Goal: Task Accomplishment & Management: Complete application form

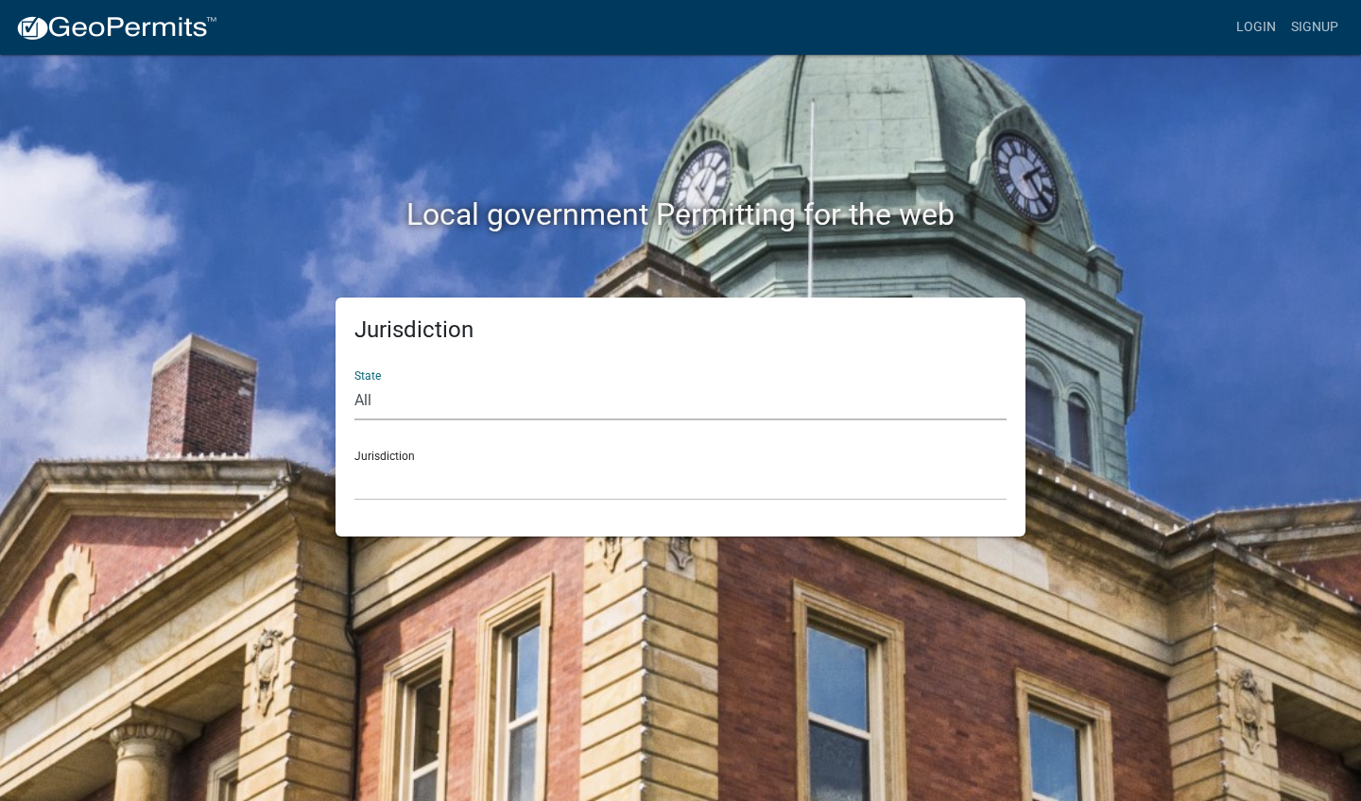
select select "[US_STATE]"
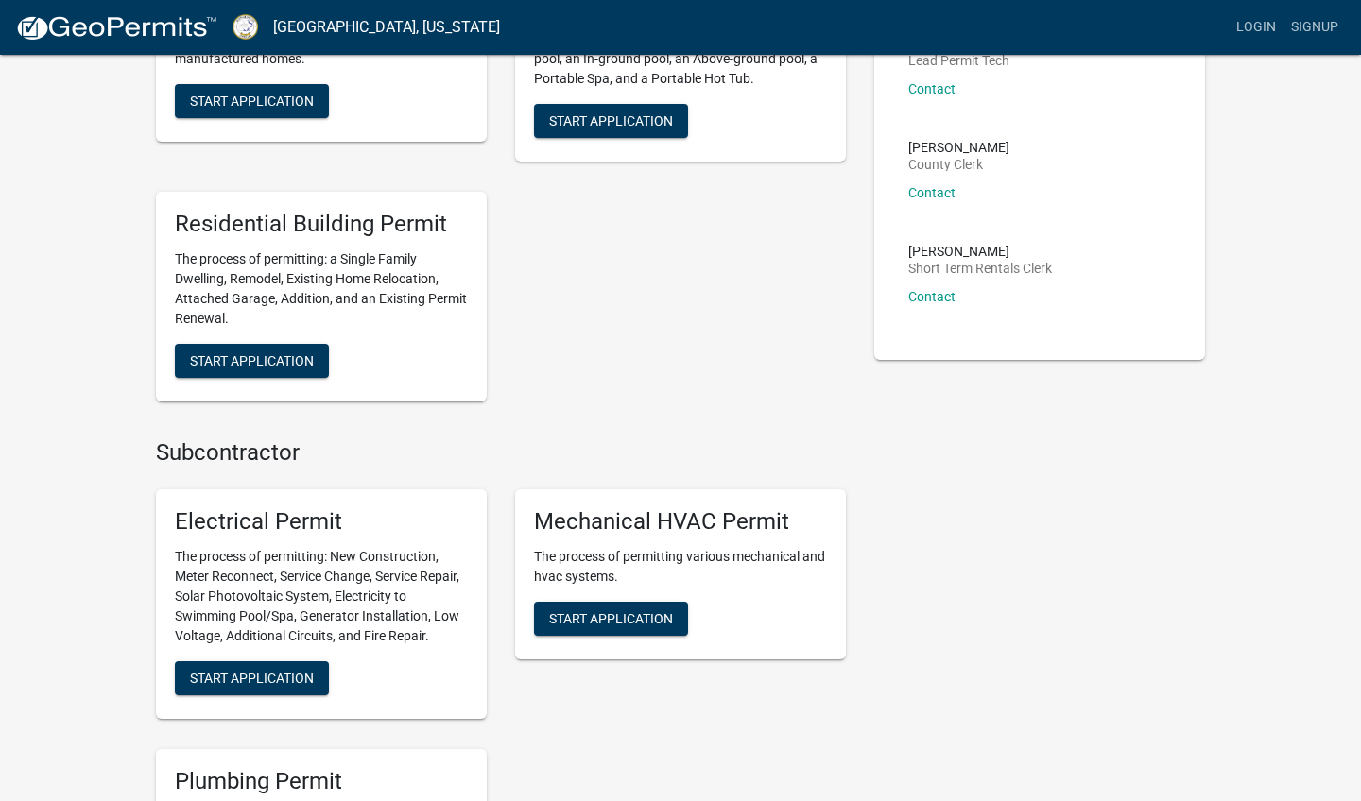
scroll to position [567, 0]
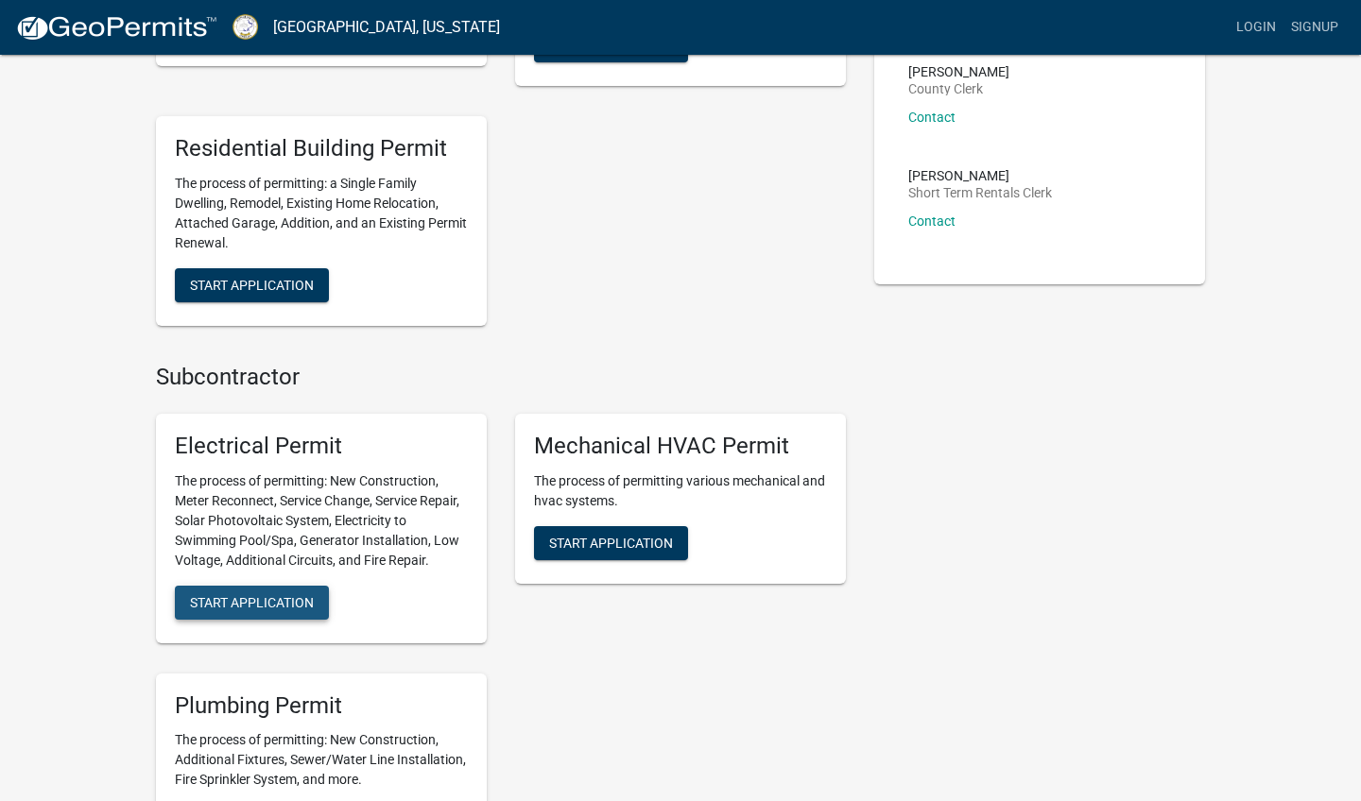
click at [284, 594] on span "Start Application" at bounding box center [252, 601] width 124 height 15
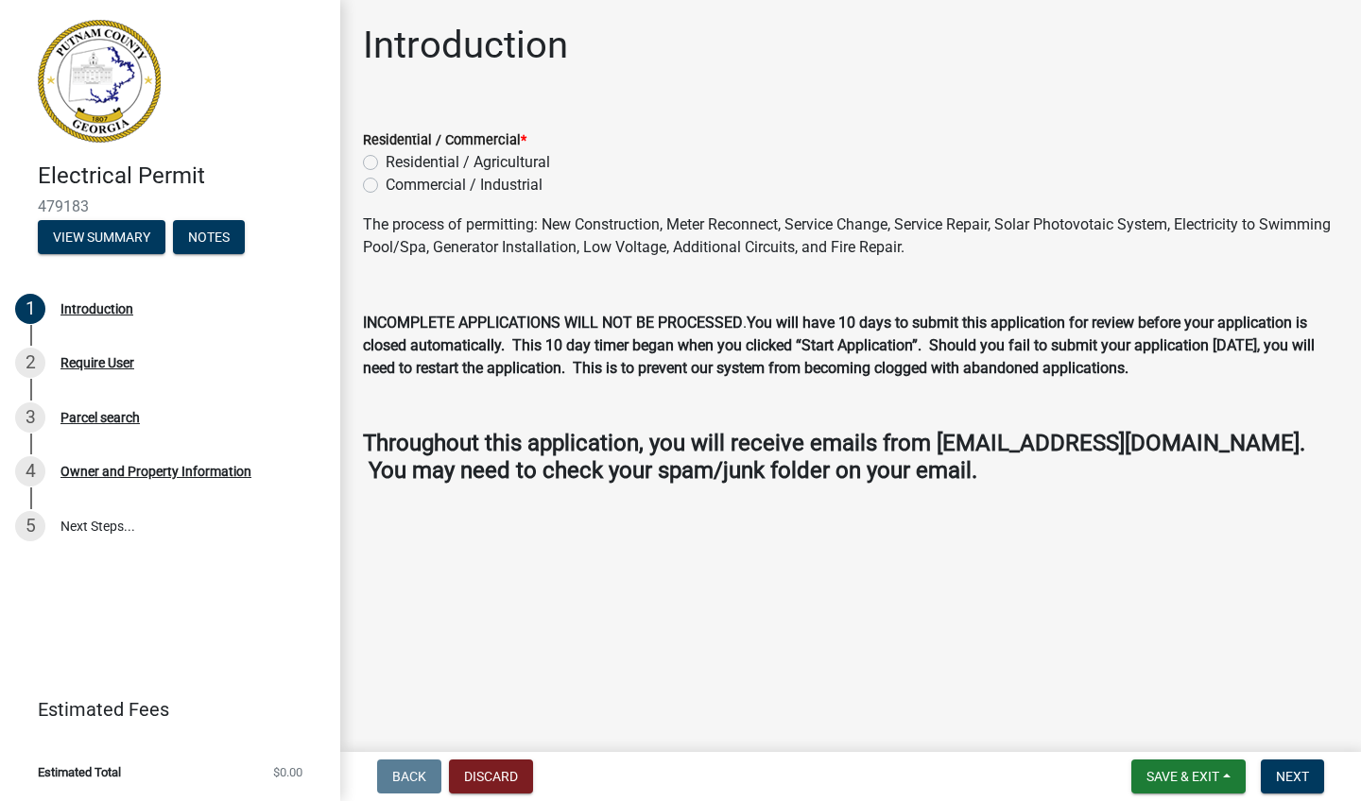
click at [386, 162] on label "Residential / Agricultural" at bounding box center [468, 162] width 164 height 23
click at [386, 162] on input "Residential / Agricultural" at bounding box center [392, 157] width 12 height 12
radio input "true"
click at [1293, 777] on span "Next" at bounding box center [1292, 776] width 33 height 15
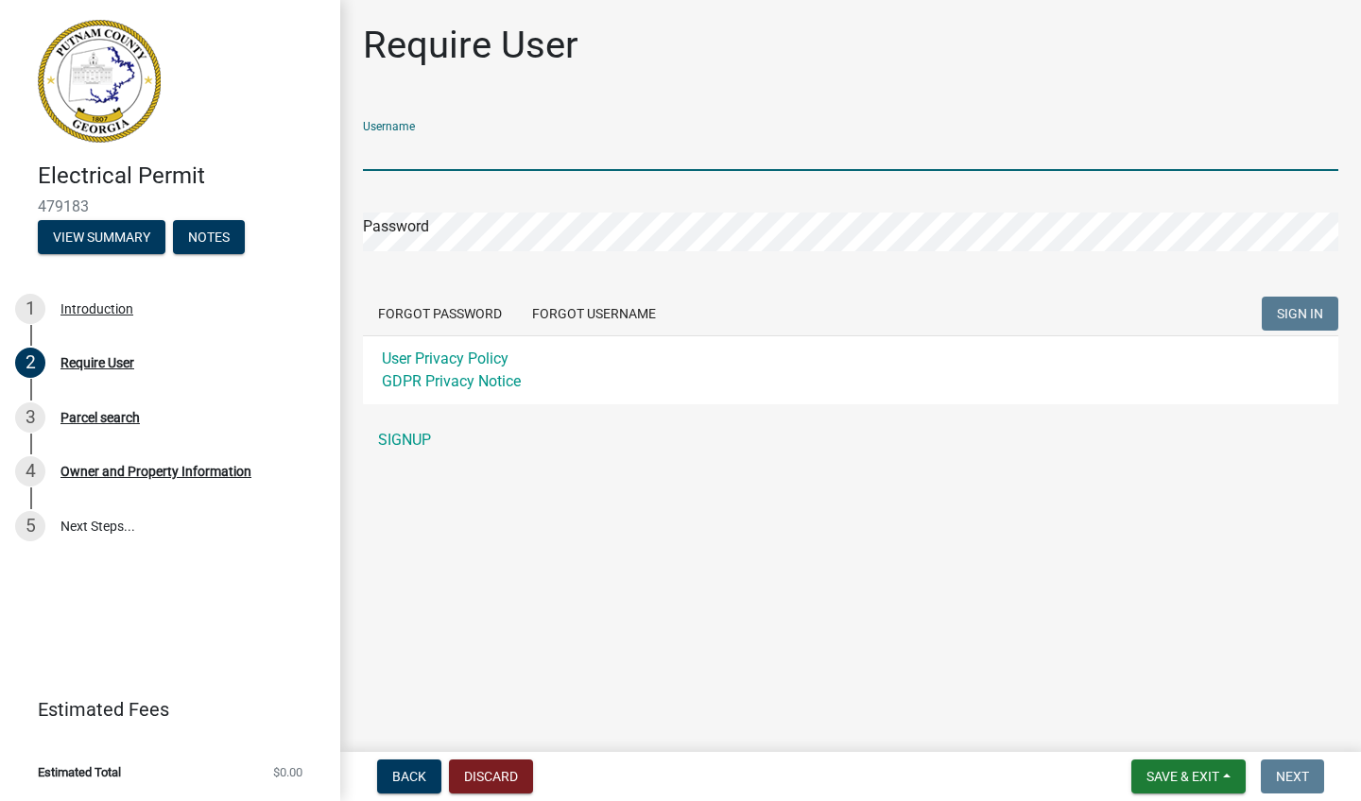
type input "Lemasterelec"
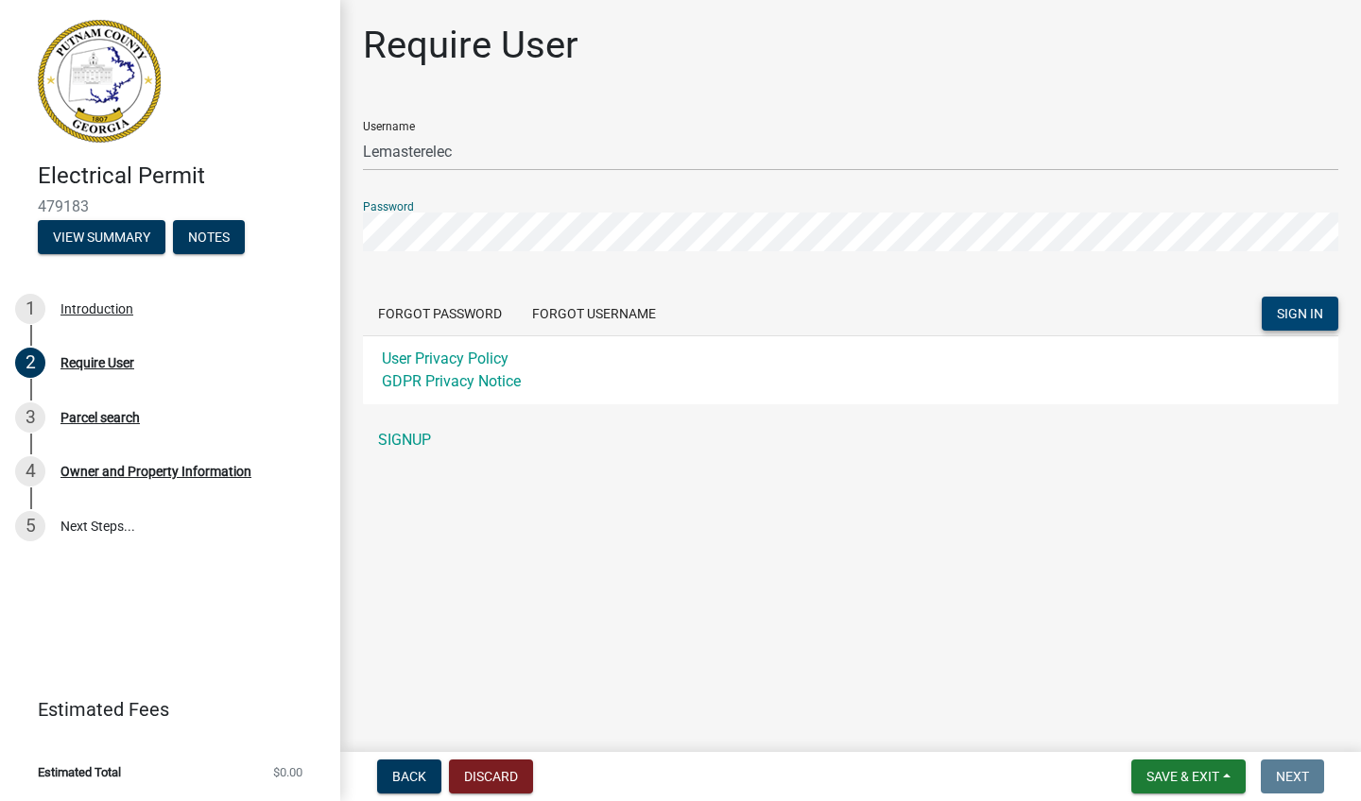
click at [1297, 315] on span "SIGN IN" at bounding box center [1300, 313] width 46 height 15
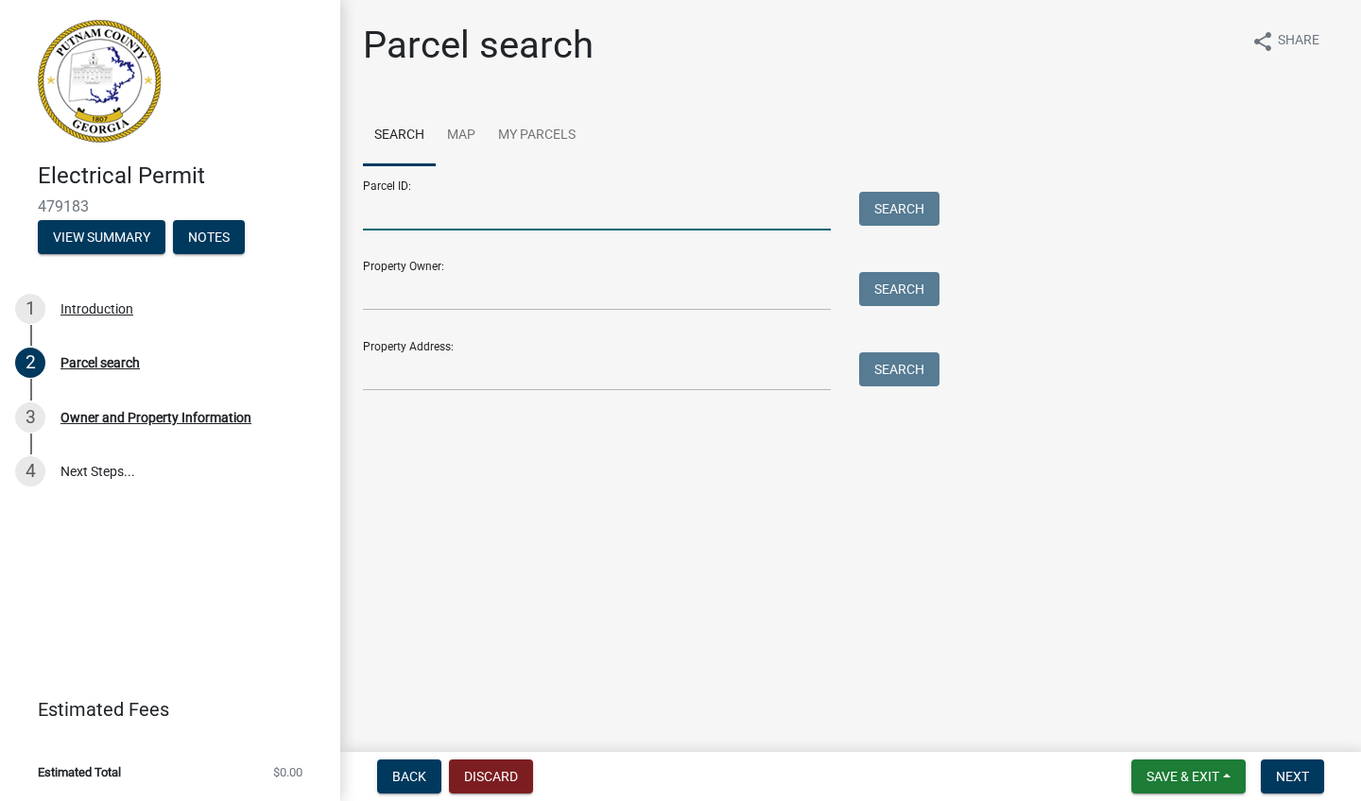
click at [405, 206] on input "Parcel ID:" at bounding box center [597, 211] width 468 height 39
